Goal: Information Seeking & Learning: Learn about a topic

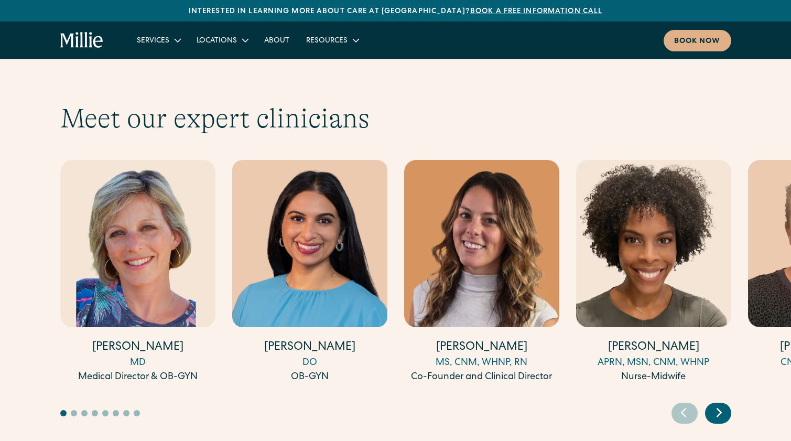
scroll to position [3205, 0]
click at [719, 404] on icon "Next slide" at bounding box center [720, 412] width 16 height 16
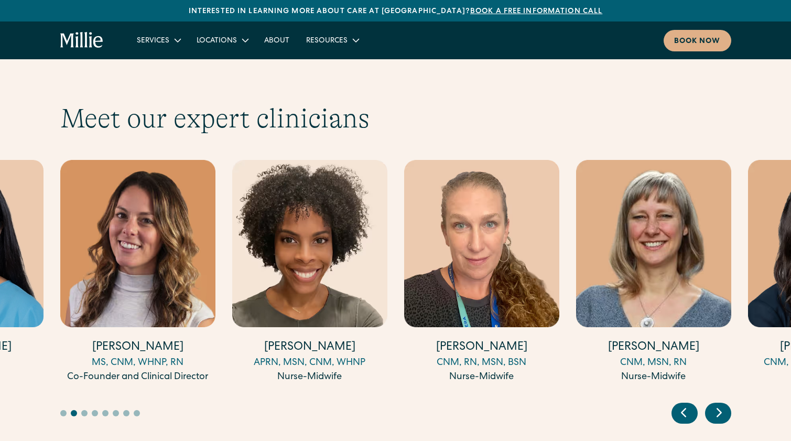
click at [719, 404] on icon "Next slide" at bounding box center [720, 412] width 16 height 16
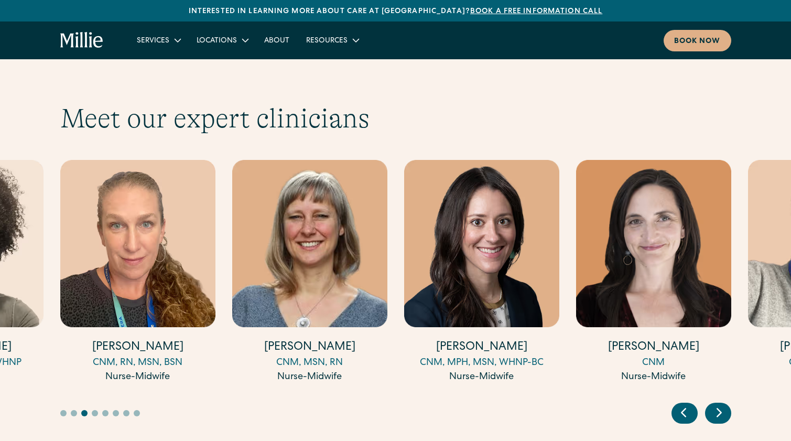
click at [719, 404] on icon "Next slide" at bounding box center [720, 412] width 16 height 16
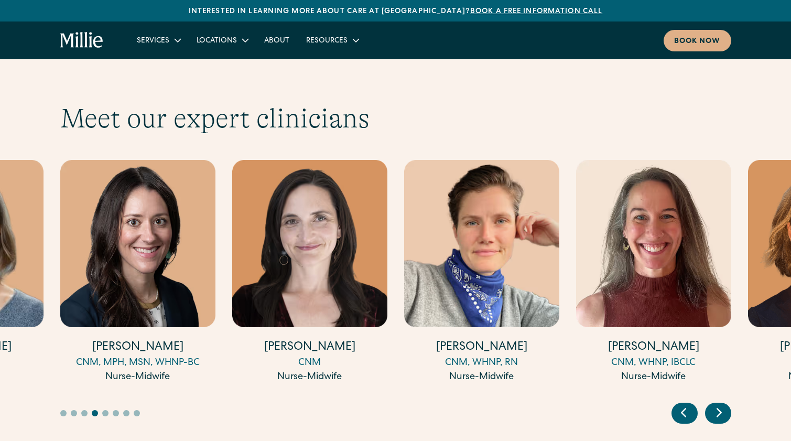
click at [719, 404] on icon "Next slide" at bounding box center [720, 412] width 16 height 16
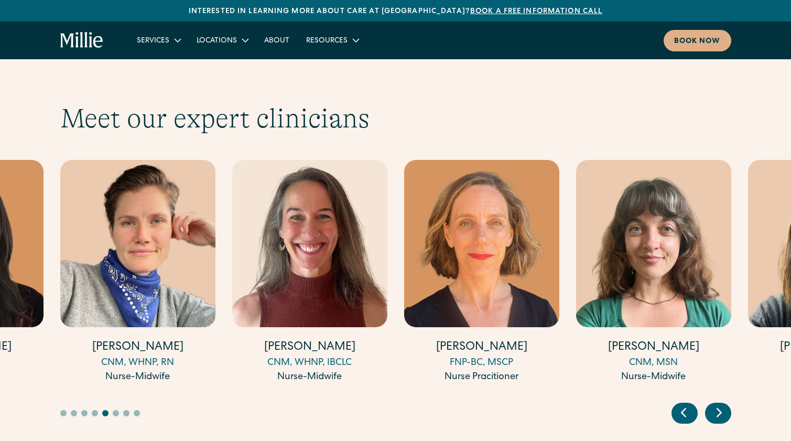
click at [719, 404] on icon "Next slide" at bounding box center [720, 412] width 16 height 16
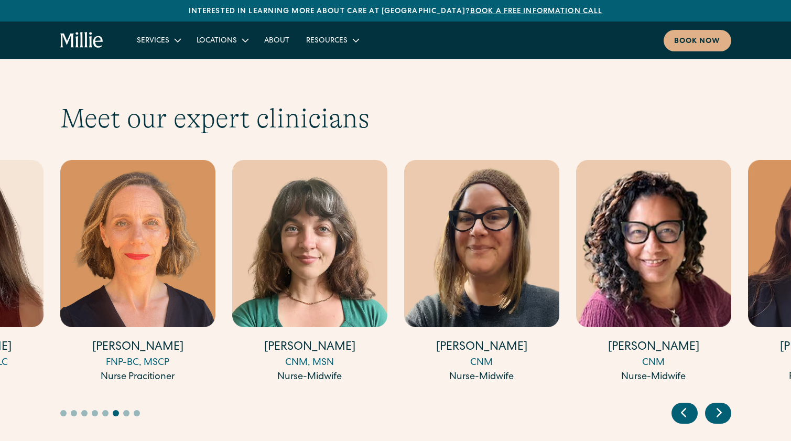
click at [719, 404] on icon "Next slide" at bounding box center [720, 412] width 16 height 16
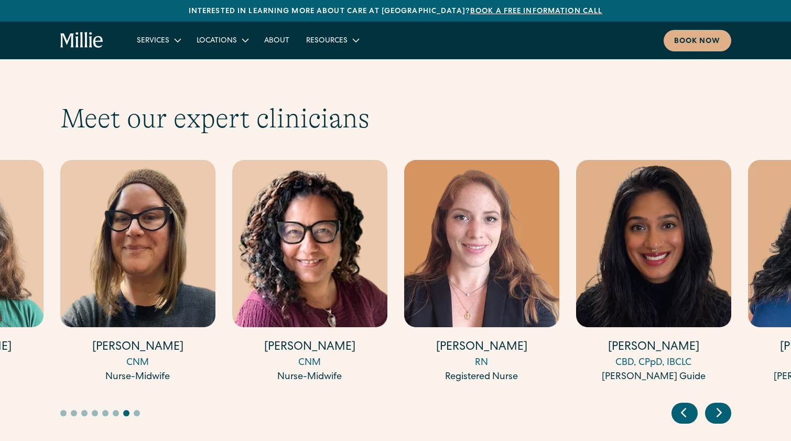
click at [719, 404] on icon "Next slide" at bounding box center [720, 412] width 16 height 16
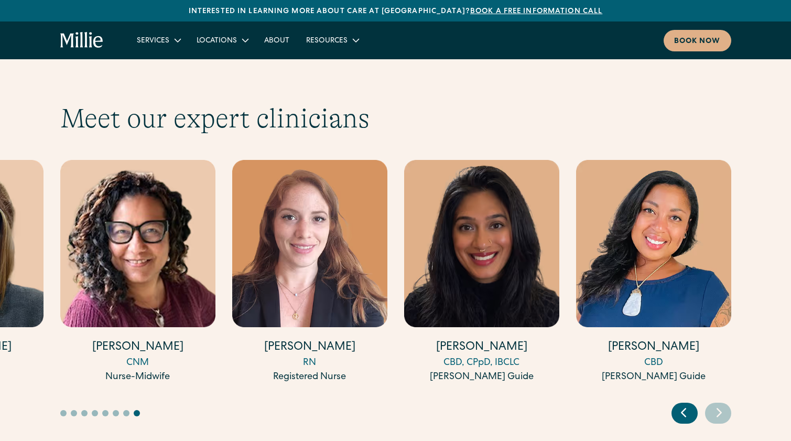
click at [719, 404] on icon "Next slide" at bounding box center [720, 412] width 16 height 16
click at [651, 356] on div "CBD" at bounding box center [653, 363] width 155 height 14
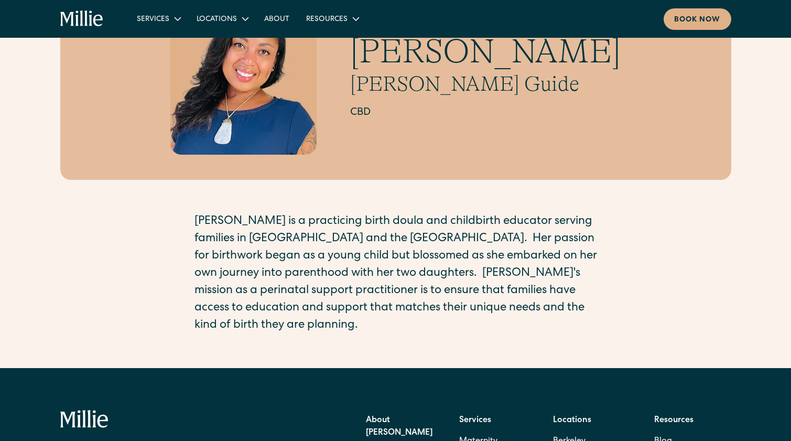
scroll to position [103, 0]
